Goal: Transaction & Acquisition: Purchase product/service

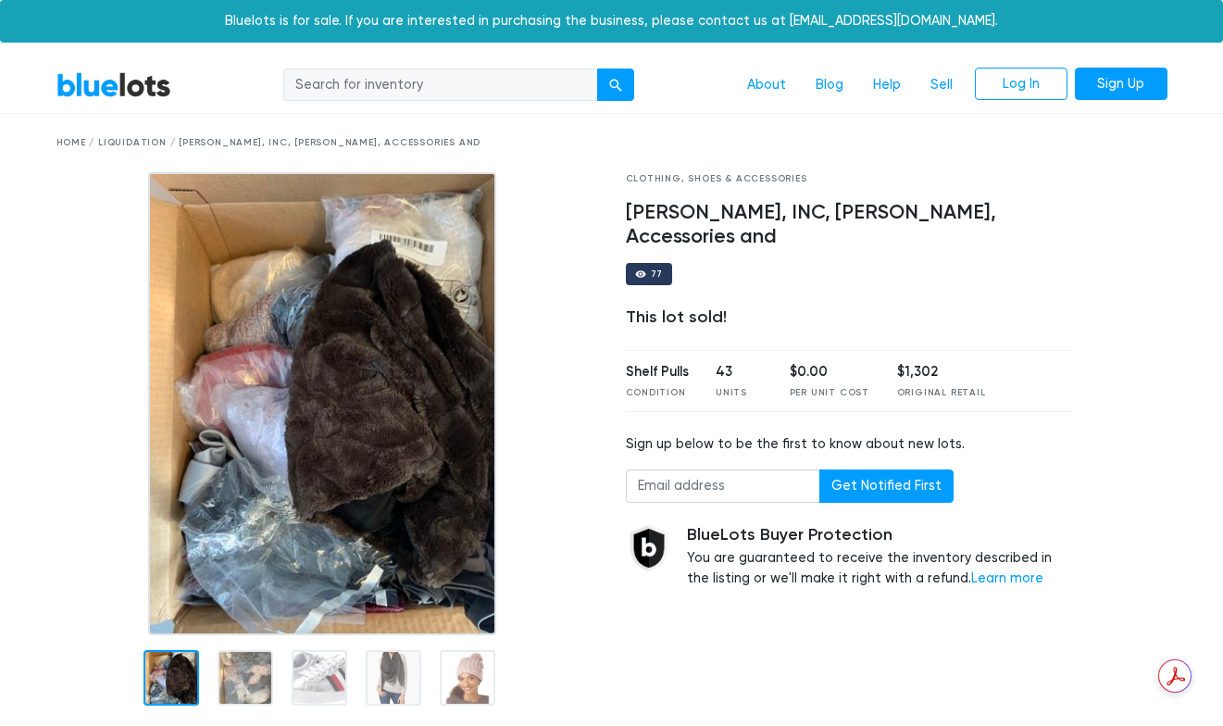
click at [134, 93] on link "BlueLots" at bounding box center [113, 84] width 115 height 27
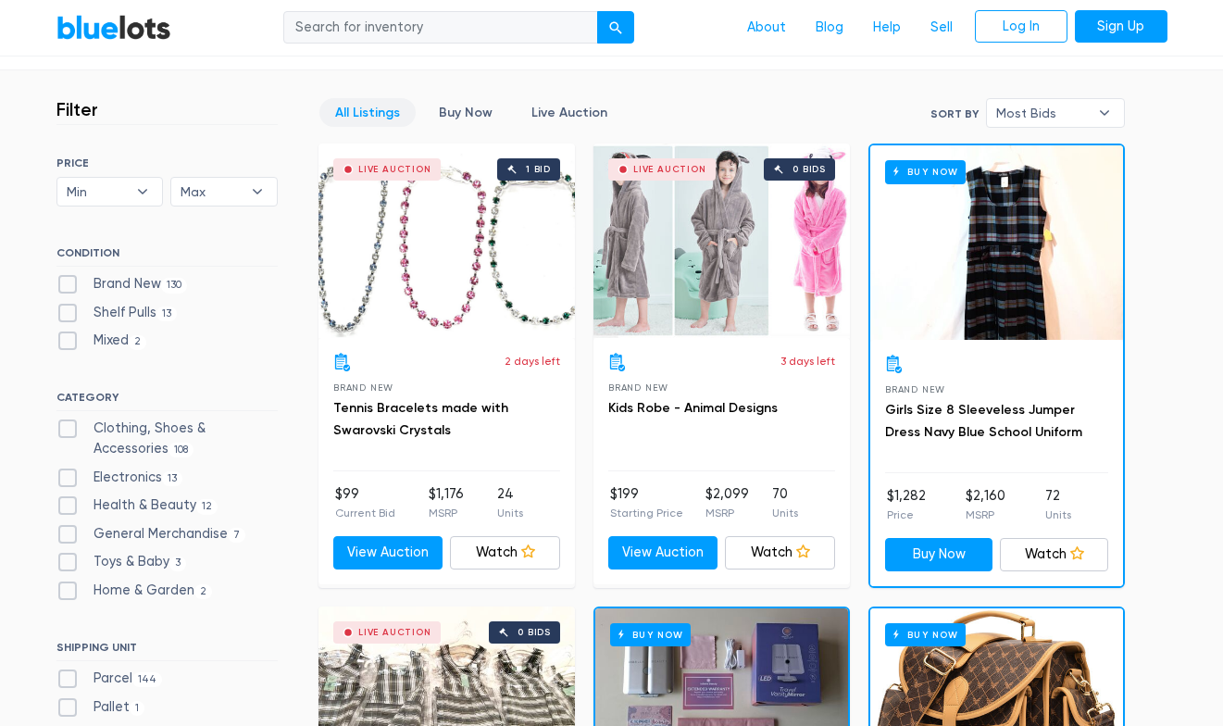
scroll to position [476, 0]
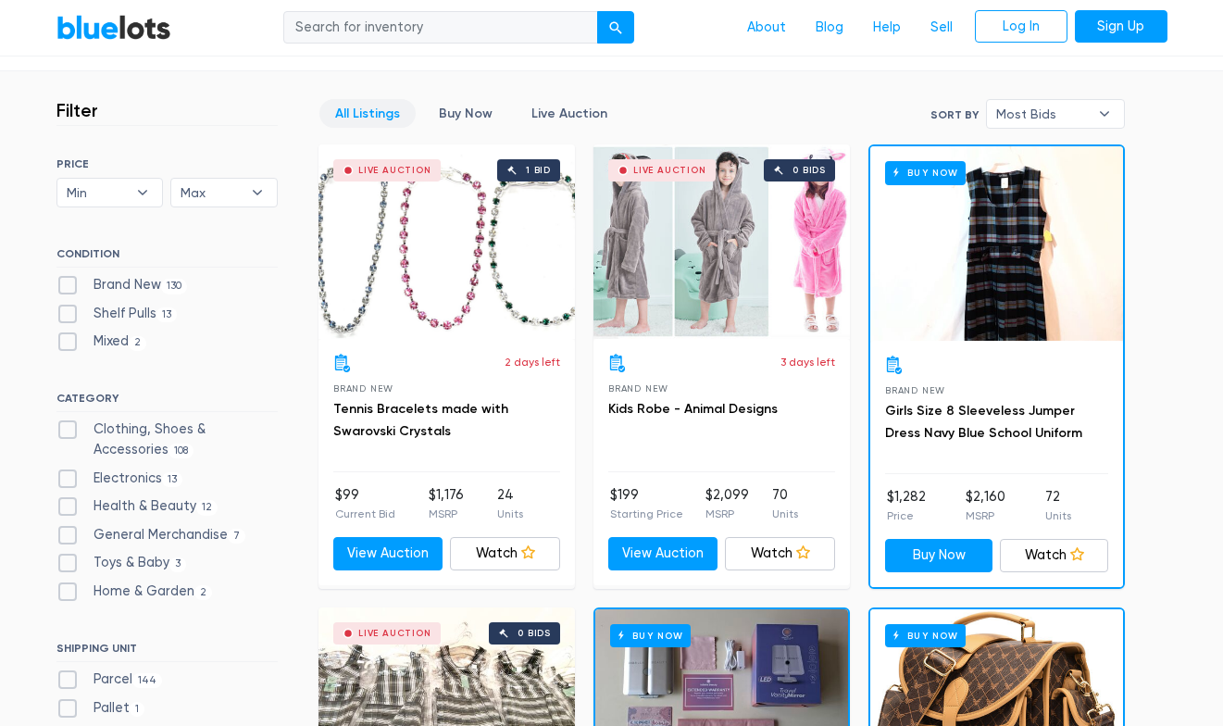
click at [67, 280] on label "Brand New 130" at bounding box center [121, 285] width 131 height 20
click at [67, 280] on New"] "Brand New 130" at bounding box center [62, 281] width 12 height 12
checkbox New"] "true"
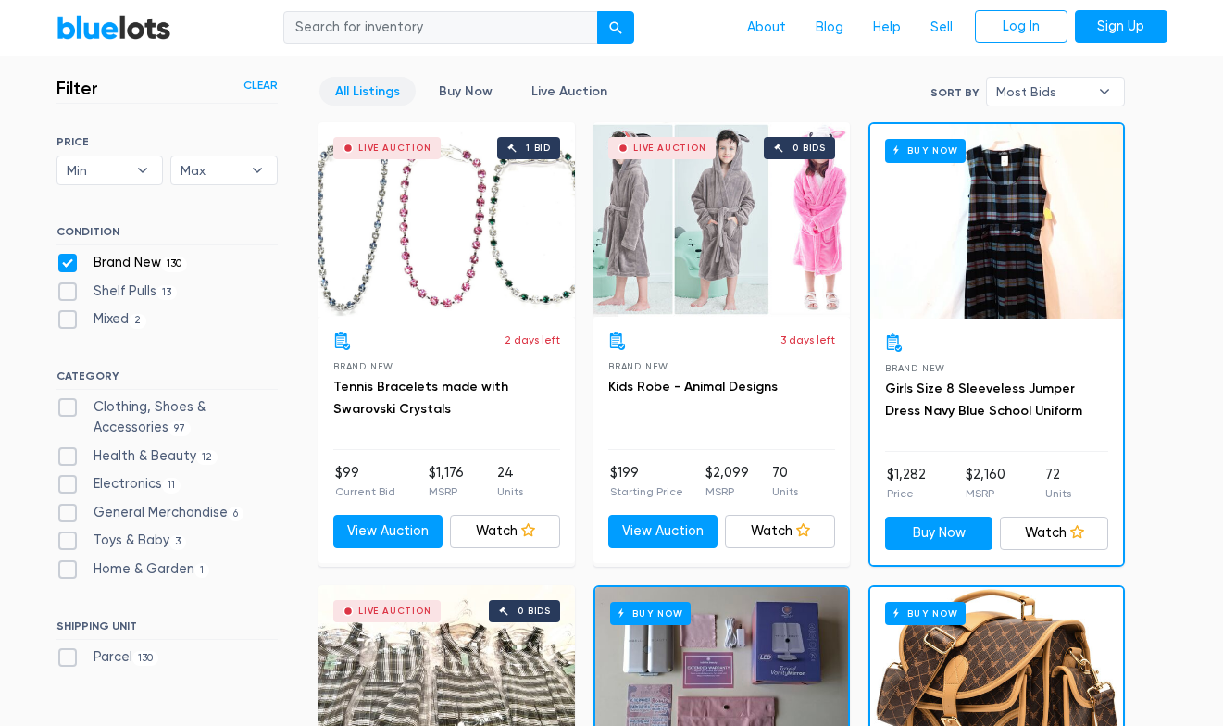
click at [72, 287] on label "Shelf Pulls 13" at bounding box center [116, 291] width 121 height 20
click at [69, 287] on Pulls"] "Shelf Pulls 13" at bounding box center [62, 287] width 12 height 12
checkbox Pulls"] "true"
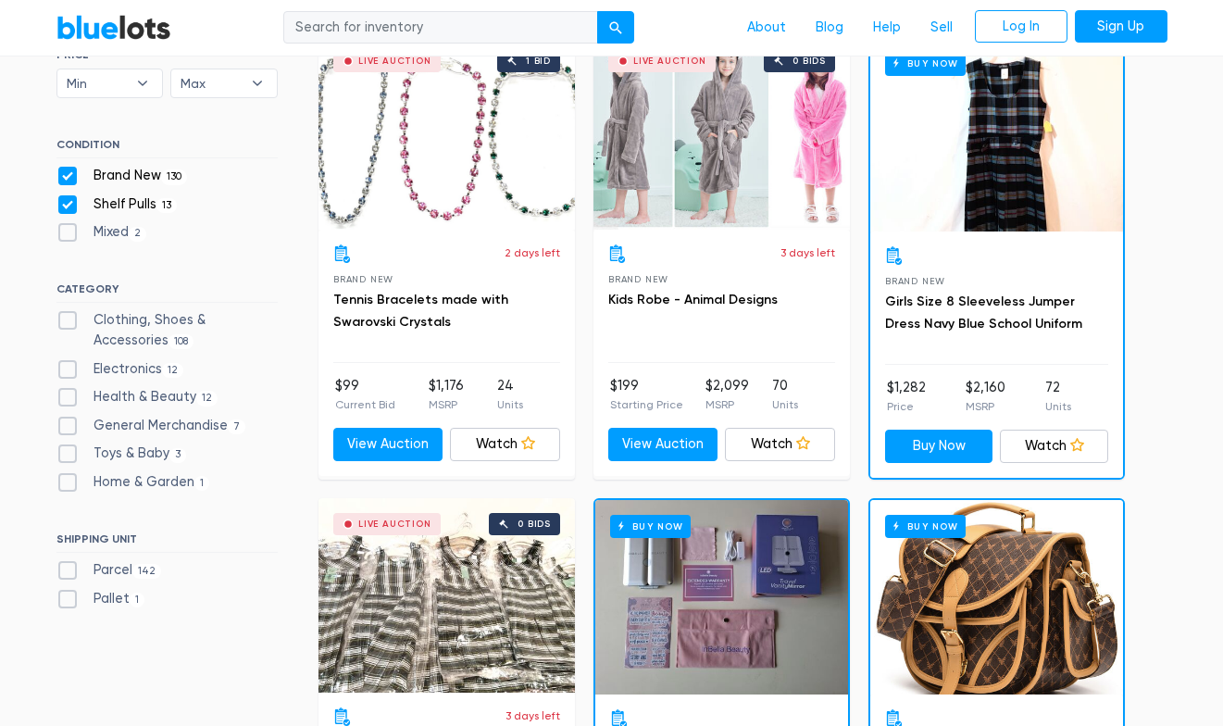
scroll to position [586, 0]
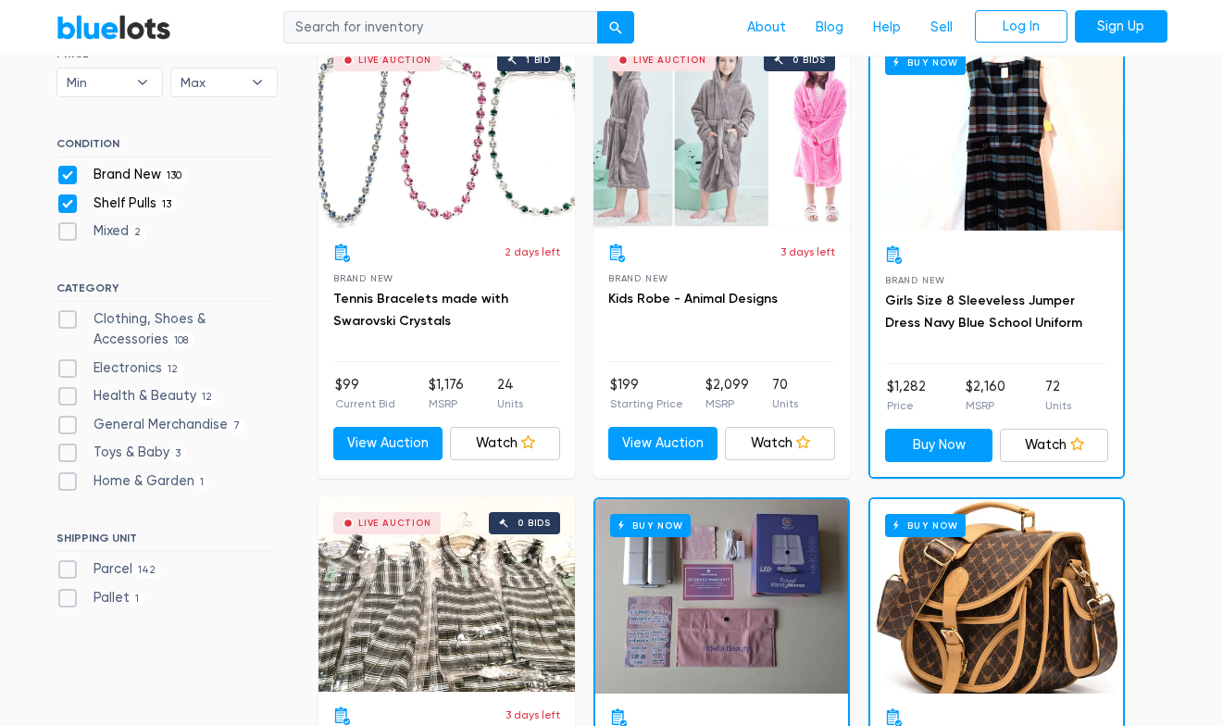
click at [65, 318] on label "Clothing, Shoes & Accessories 108" at bounding box center [166, 329] width 221 height 40
click at [65, 318] on Accessories"] "Clothing, Shoes & Accessories 108" at bounding box center [62, 315] width 12 height 12
checkbox Accessories"] "true"
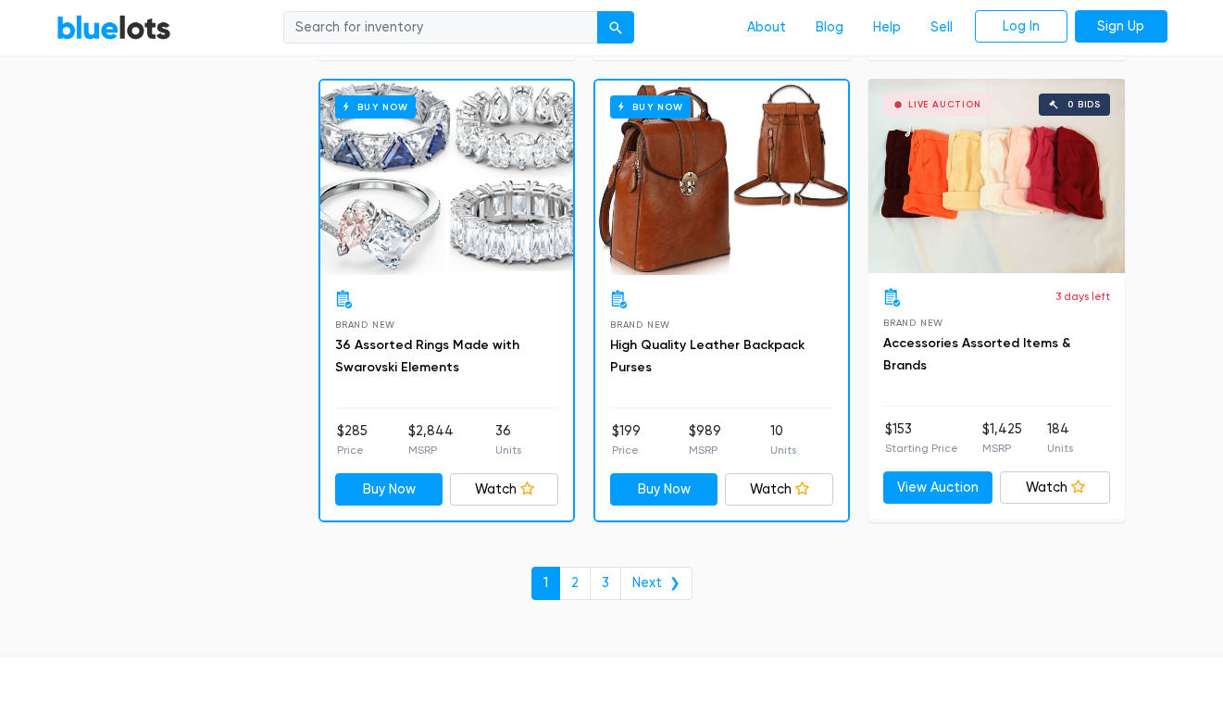
scroll to position [8119, 0]
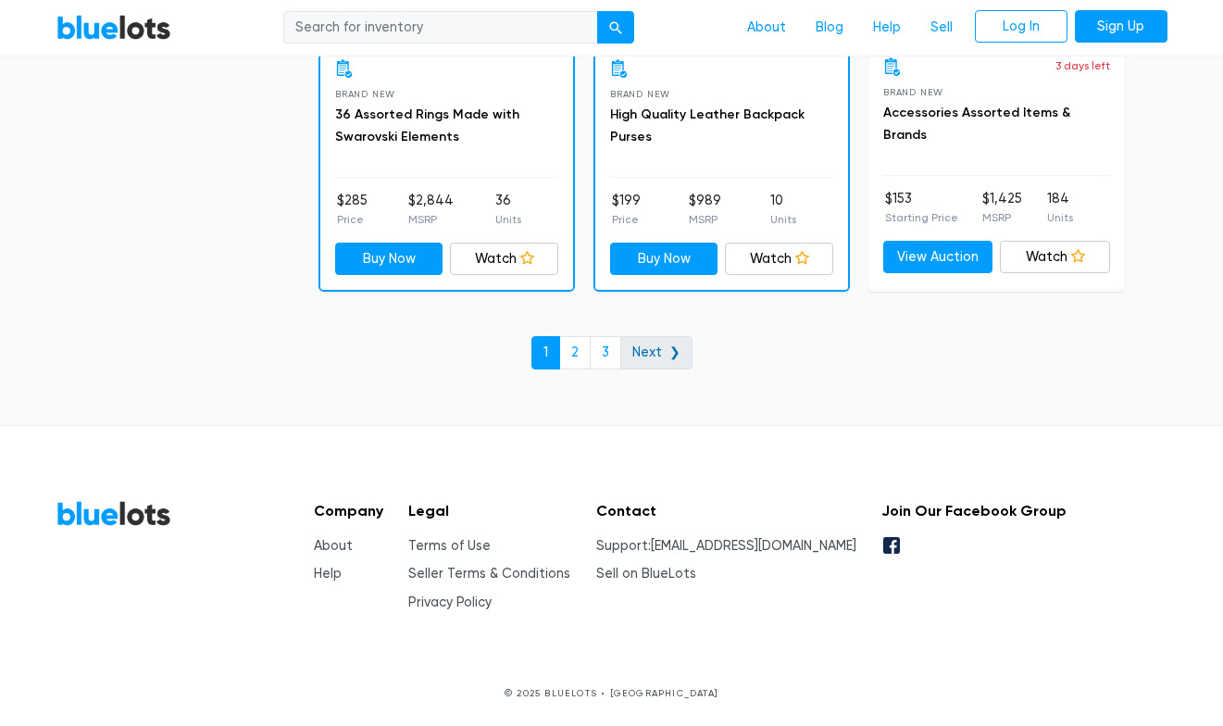
click at [653, 354] on link "Next ❯" at bounding box center [656, 352] width 72 height 33
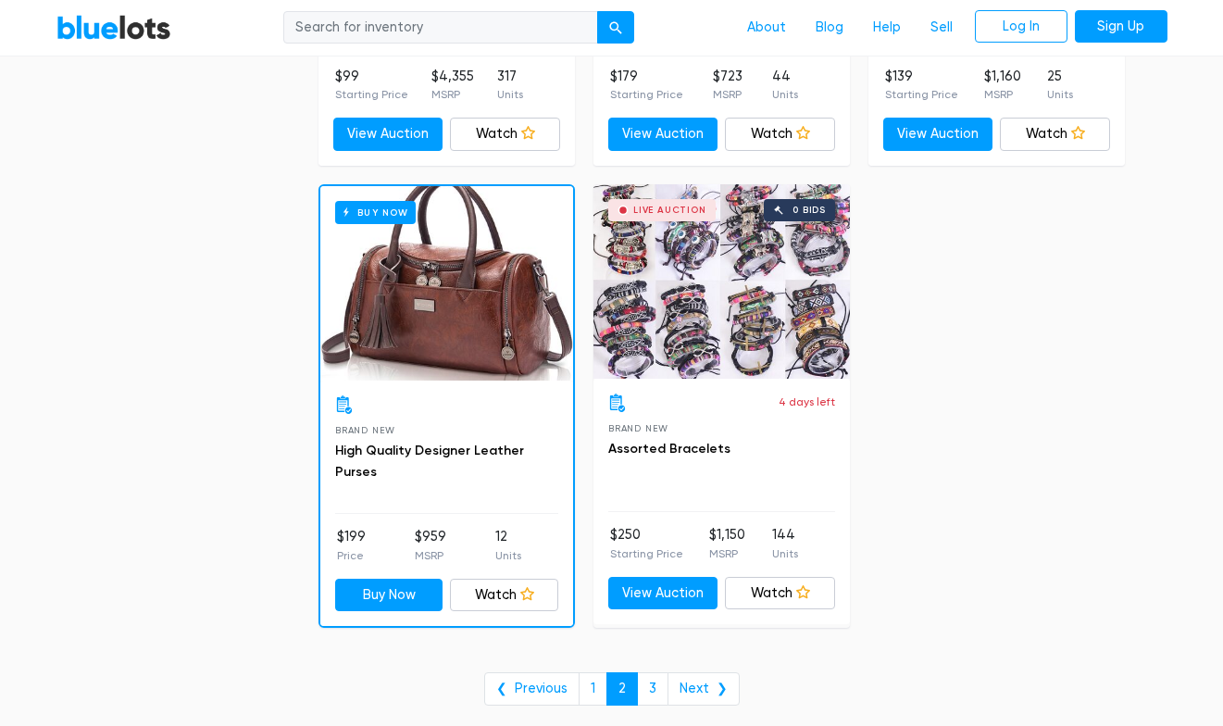
scroll to position [7498, 0]
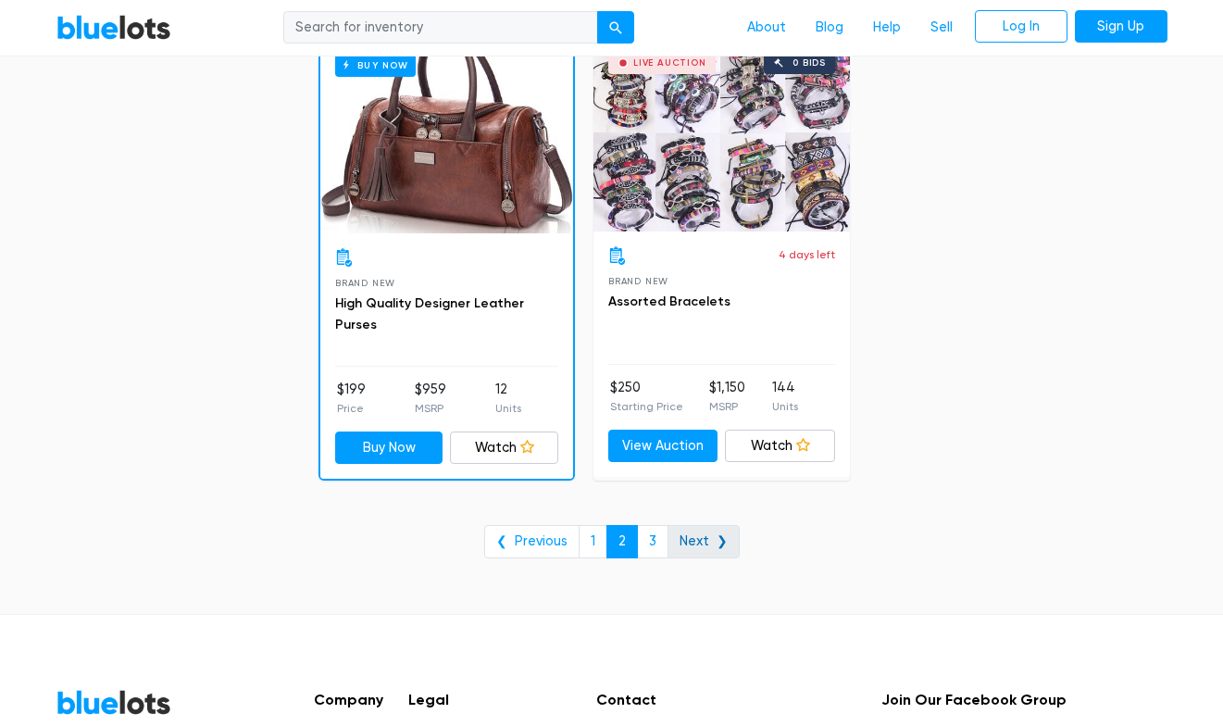
click at [691, 537] on link "Next ❯" at bounding box center [703, 541] width 72 height 33
